Goal: Use online tool/utility: Utilize a website feature to perform a specific function

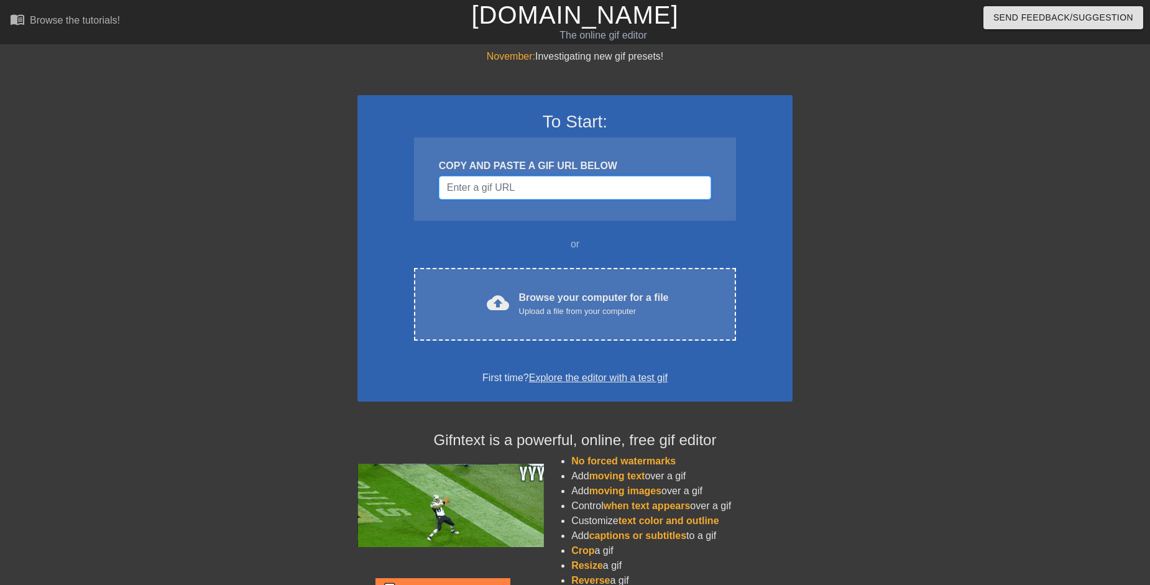
click at [544, 192] on input "Username" at bounding box center [575, 188] width 272 height 24
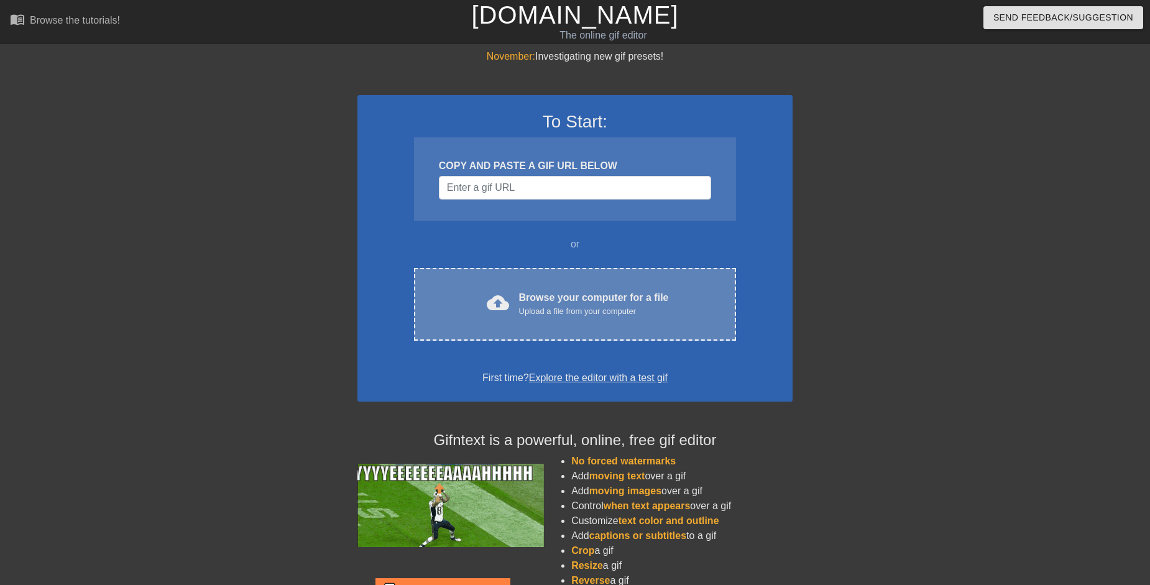
click at [550, 293] on div "Browse your computer for a file Upload a file from your computer" at bounding box center [594, 303] width 150 height 27
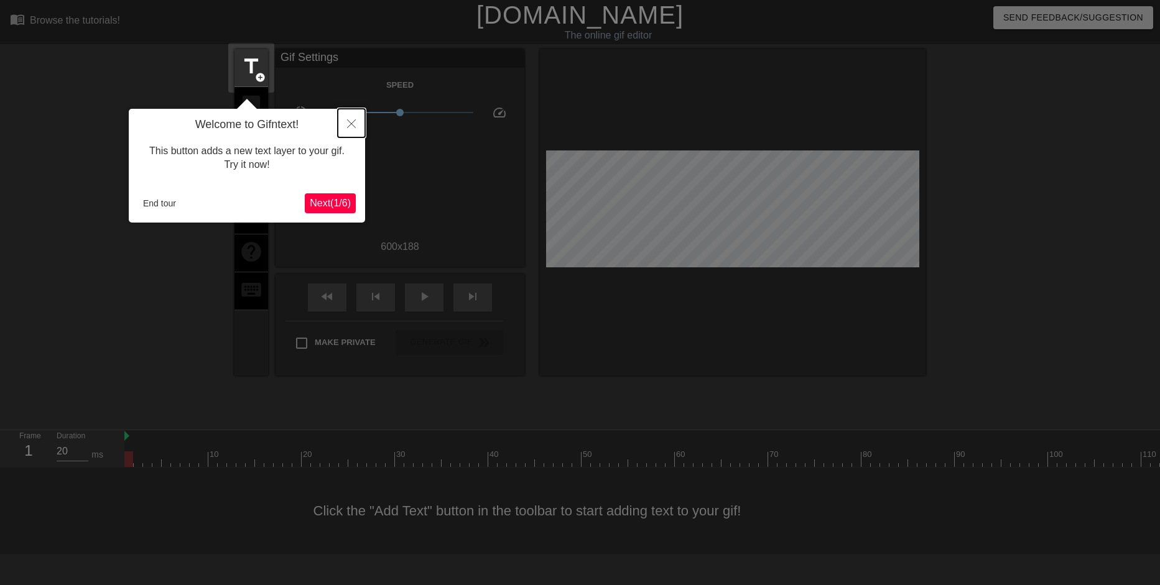
click at [346, 118] on button "Close" at bounding box center [351, 123] width 27 height 29
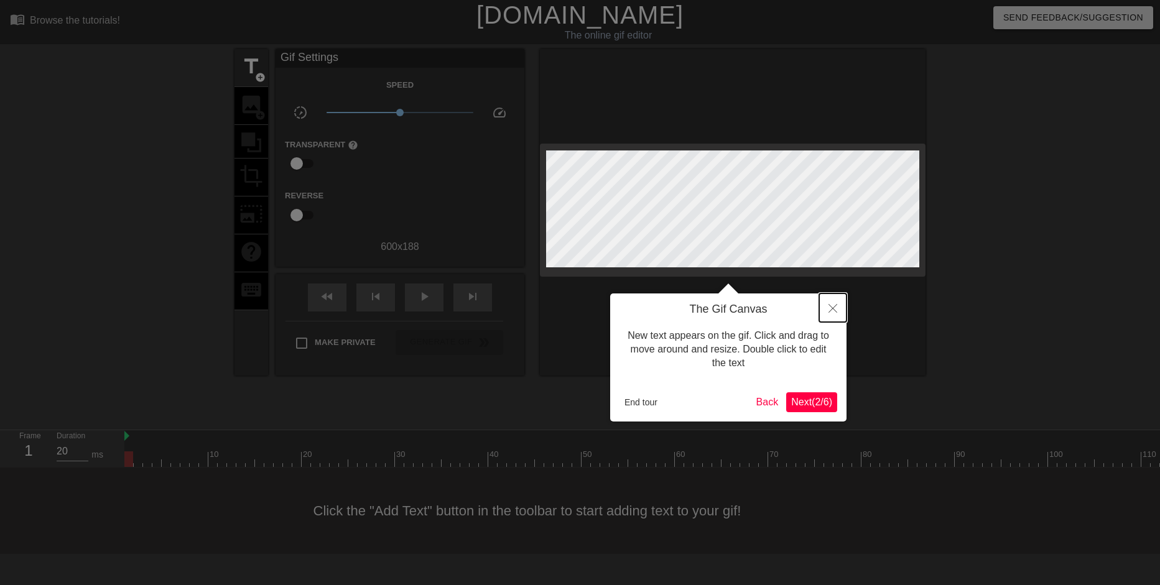
click at [828, 311] on icon "Close" at bounding box center [832, 308] width 9 height 9
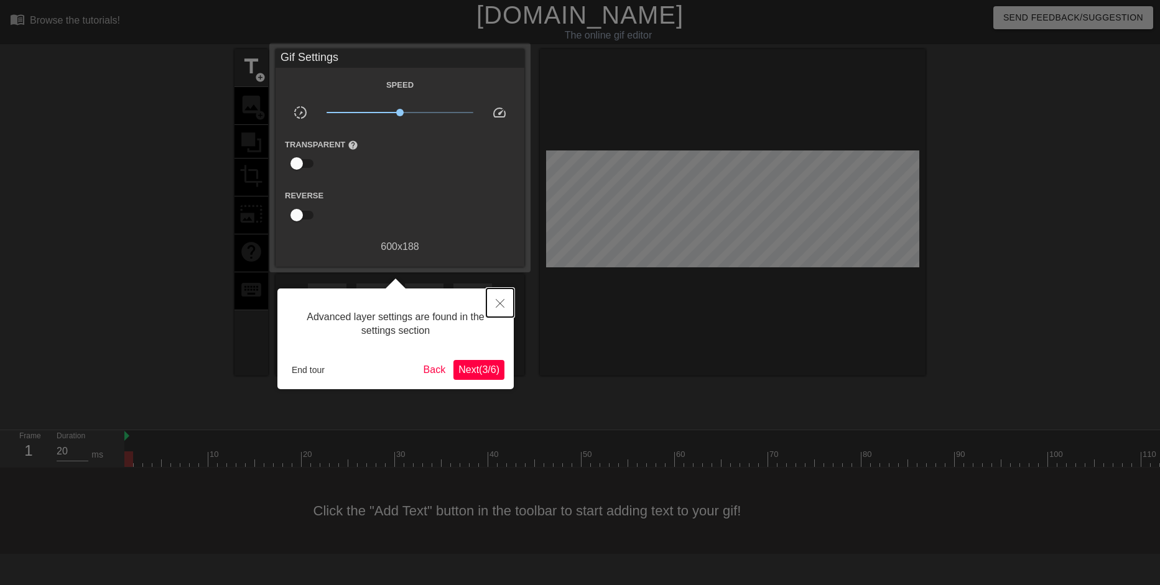
click at [504, 302] on button "Close" at bounding box center [499, 303] width 27 height 29
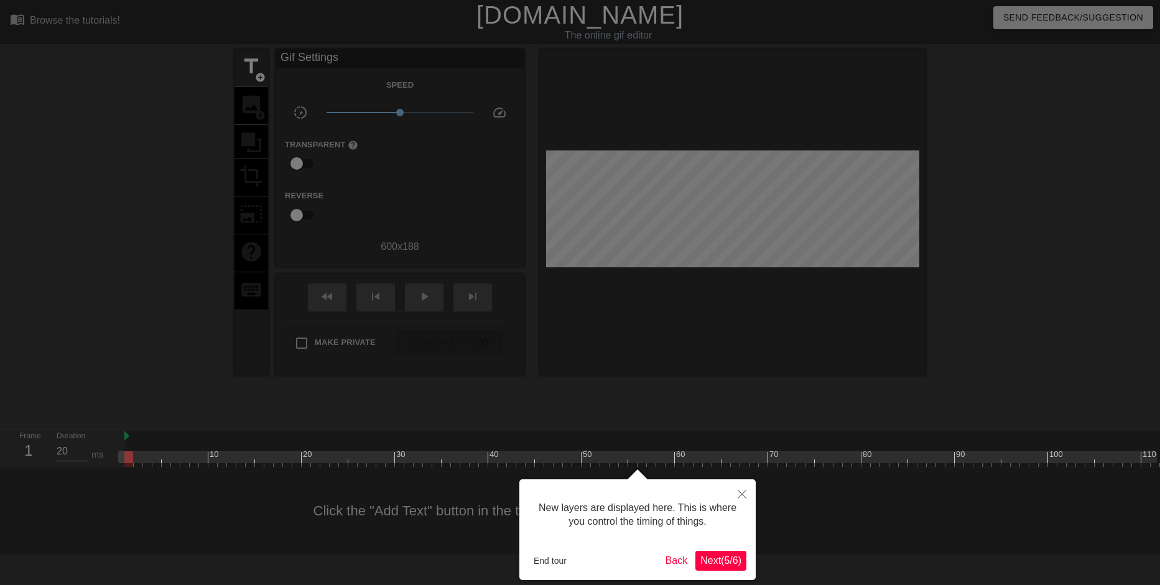
click at [720, 560] on span "Next ( 5 / 6 )" at bounding box center [720, 560] width 41 height 11
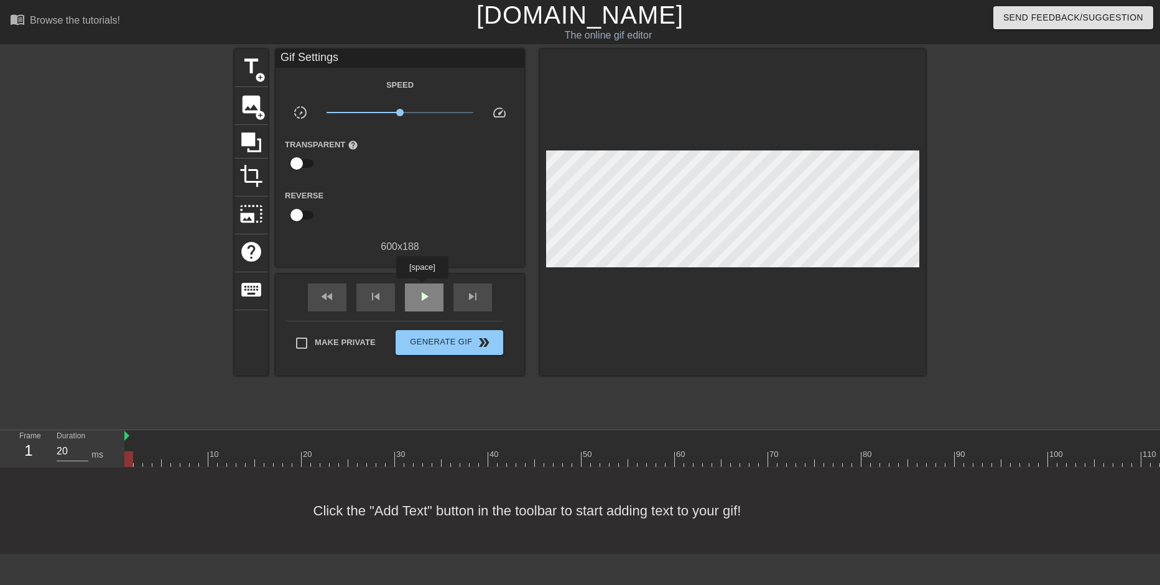
click at [422, 287] on div "play_arrow" at bounding box center [424, 298] width 39 height 28
click at [425, 292] on span "pause" at bounding box center [424, 296] width 15 height 15
type input "450"
drag, startPoint x: 417, startPoint y: 456, endPoint x: 313, endPoint y: 466, distance: 103.7
click at [313, 466] on div at bounding box center [315, 459] width 9 height 16
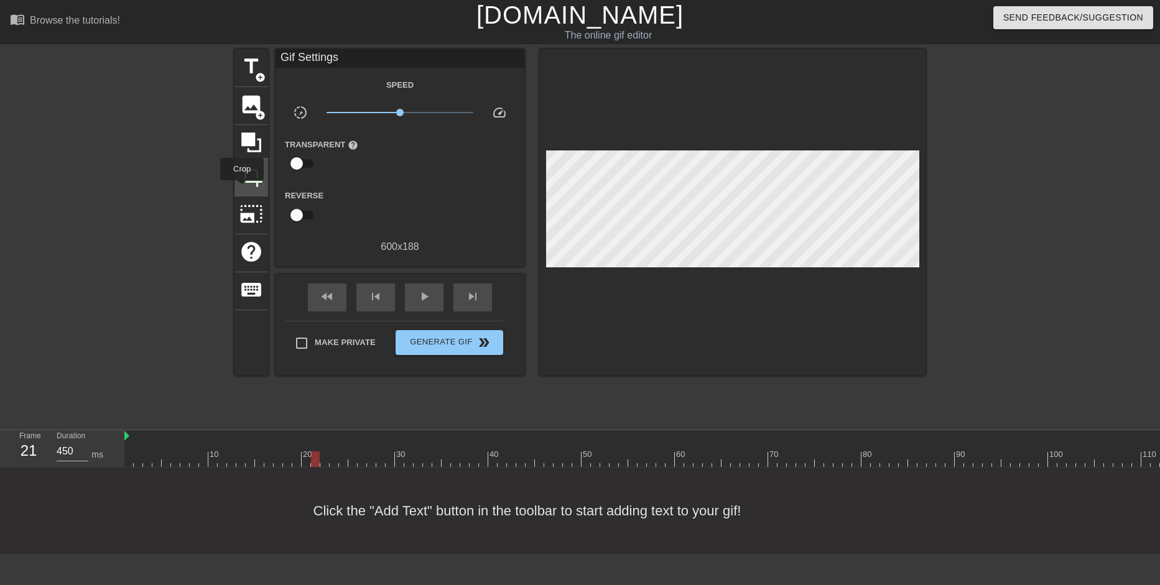
click at [242, 189] on div "crop" at bounding box center [251, 178] width 34 height 38
